Goal: Use online tool/utility

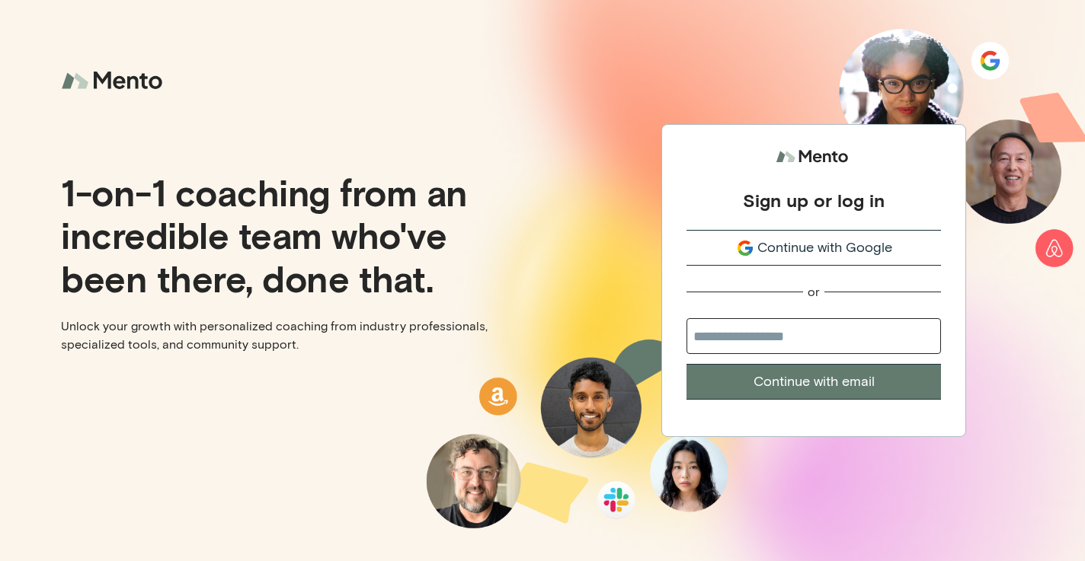
click at [852, 256] on span "Continue with Google" at bounding box center [824, 248] width 135 height 21
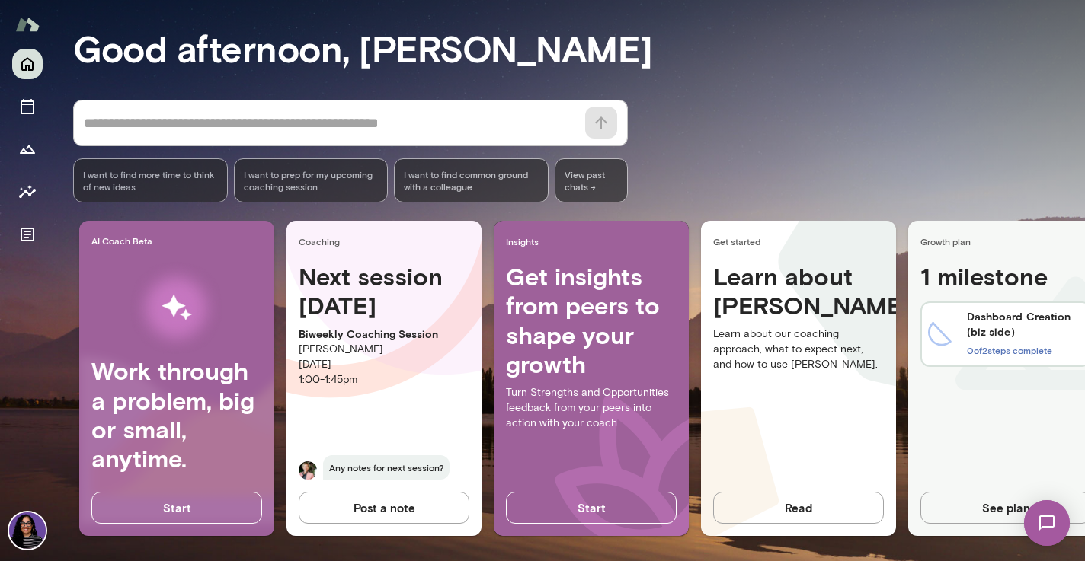
scroll to position [125, 0]
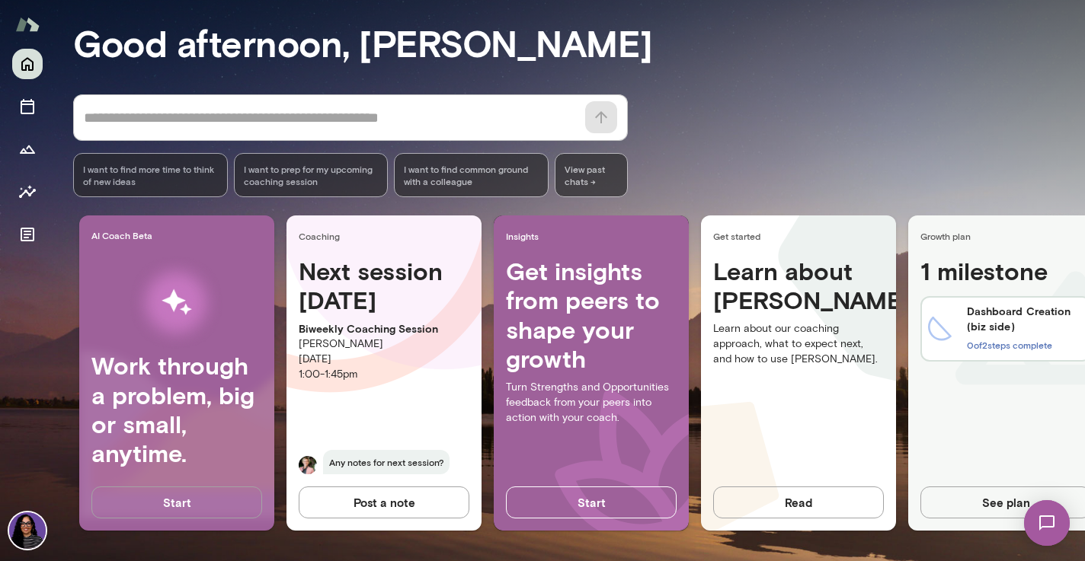
click at [170, 504] on button "Start" at bounding box center [176, 503] width 171 height 32
